Goal: Subscribe to service/newsletter

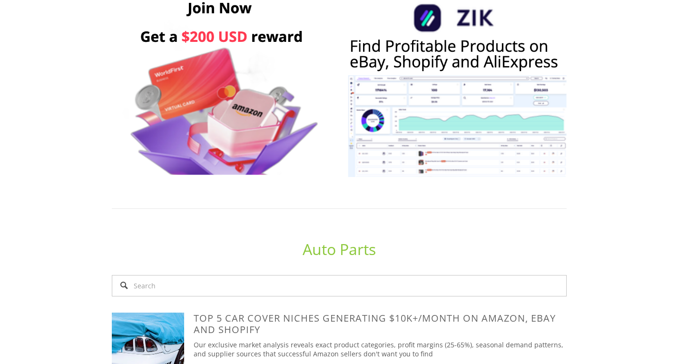
scroll to position [476, 0]
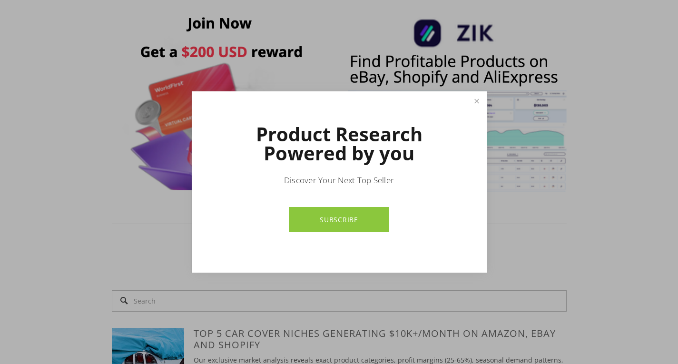
click at [356, 220] on link "SUBSCRIBE" at bounding box center [339, 219] width 100 height 25
click at [475, 102] on link "Close" at bounding box center [476, 101] width 17 height 17
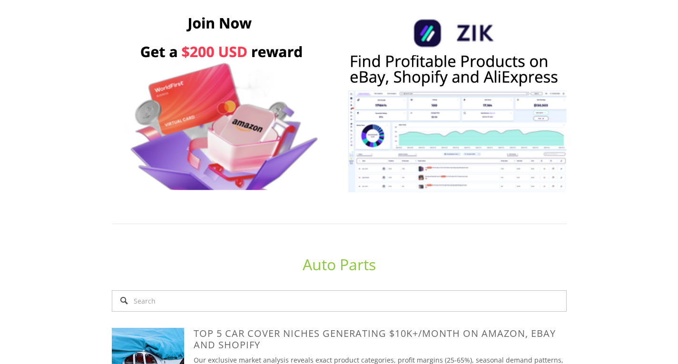
scroll to position [762, 0]
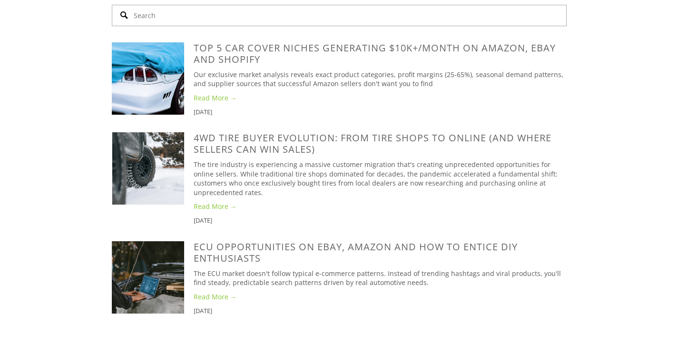
click at [307, 26] on input "Search" at bounding box center [339, 15] width 455 height 21
type input "food"
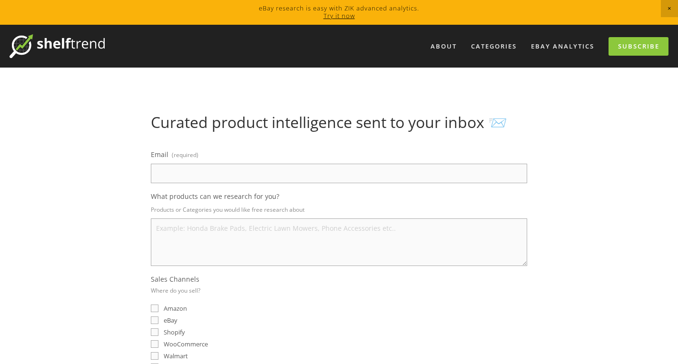
click at [250, 170] on input "Email (required)" at bounding box center [339, 174] width 376 height 20
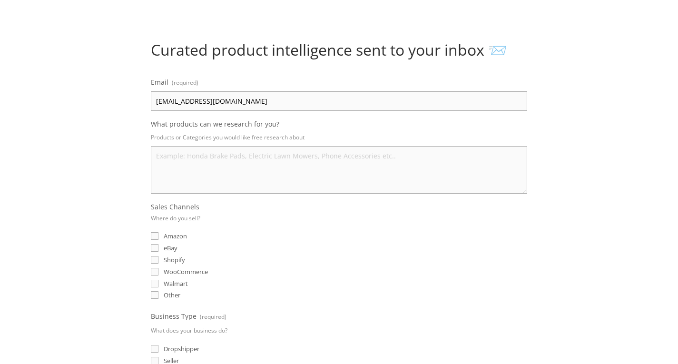
scroll to position [95, 0]
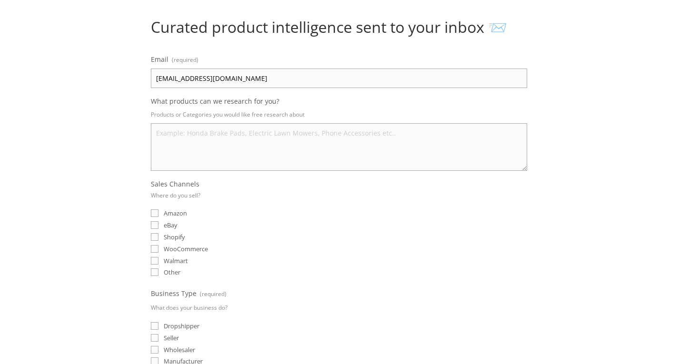
type input "devoskeanu1212@gmail.com"
click at [225, 139] on textarea "What products can we research for you?" at bounding box center [339, 147] width 376 height 48
type textarea "food products"
click at [155, 222] on input "eBay" at bounding box center [155, 225] width 8 height 8
checkbox input "true"
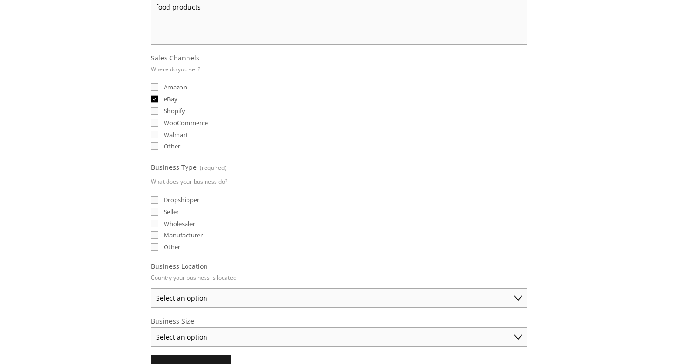
scroll to position [238, 0]
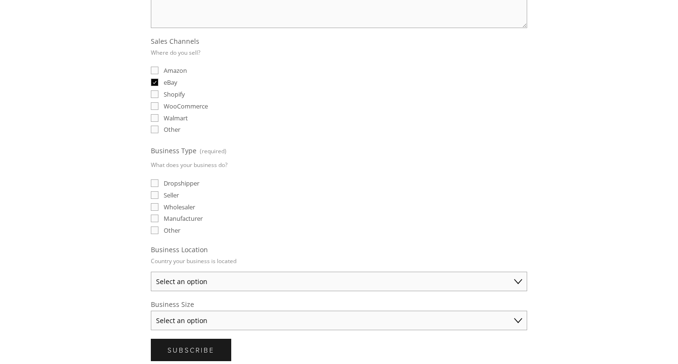
click at [153, 186] on input "Dropshipper" at bounding box center [155, 183] width 8 height 8
checkbox input "true"
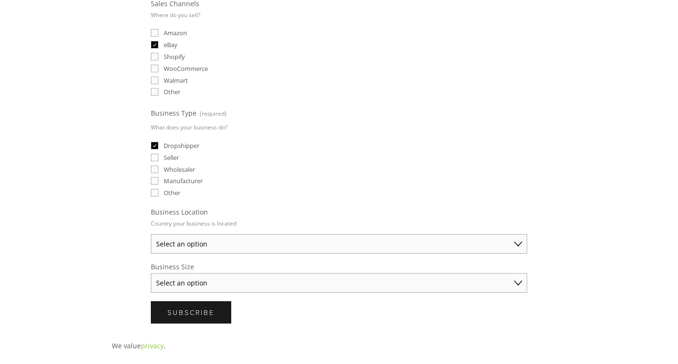
scroll to position [333, 0]
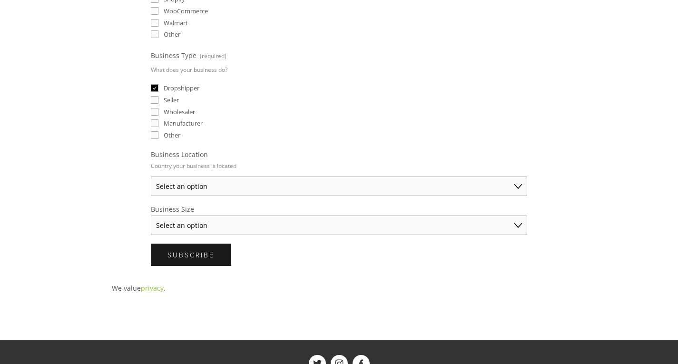
click at [225, 183] on select "Select an option Australia United States United Kingdom China Japan Germany Can…" at bounding box center [339, 187] width 376 height 20
select select "United States"
click at [151, 177] on select "Select an option Australia United States United Kingdom China Japan Germany Can…" at bounding box center [339, 187] width 376 height 20
click at [226, 228] on select "Select an option Solo Merchant (under $50K annual sales) Small Business ($50K -…" at bounding box center [339, 226] width 376 height 20
click at [216, 222] on select "Select an option Solo Merchant (under $50K annual sales) Small Business ($50K -…" at bounding box center [339, 226] width 376 height 20
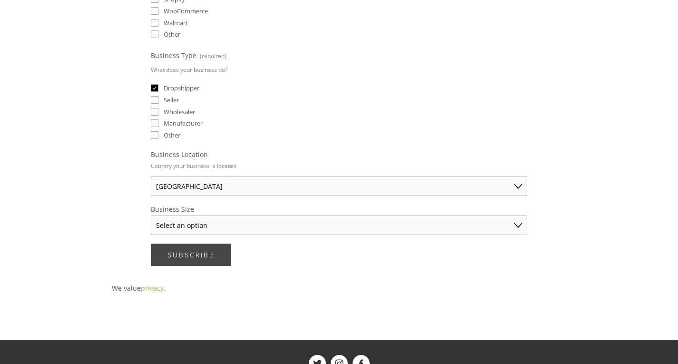
click at [217, 250] on button "Subscribe Subscribe" at bounding box center [191, 255] width 80 height 22
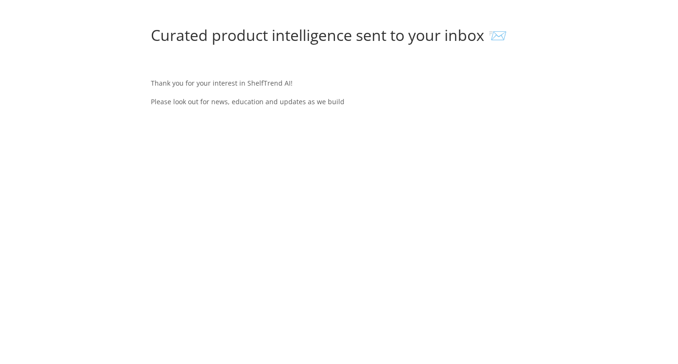
scroll to position [0, 0]
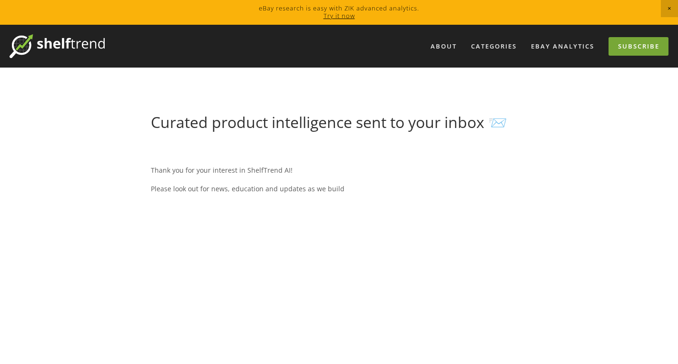
click at [641, 48] on link "Subscribe" at bounding box center [639, 46] width 60 height 19
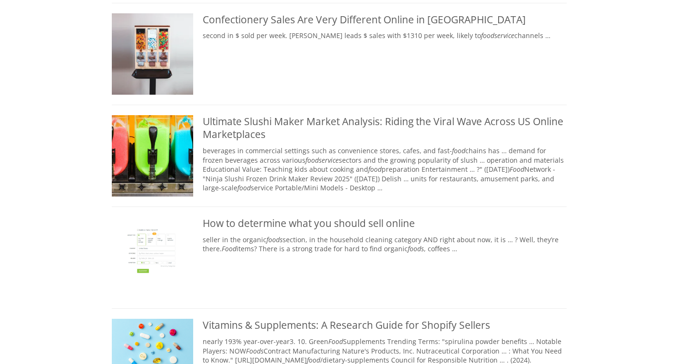
scroll to position [809, 0]
